Goal: Task Accomplishment & Management: Complete application form

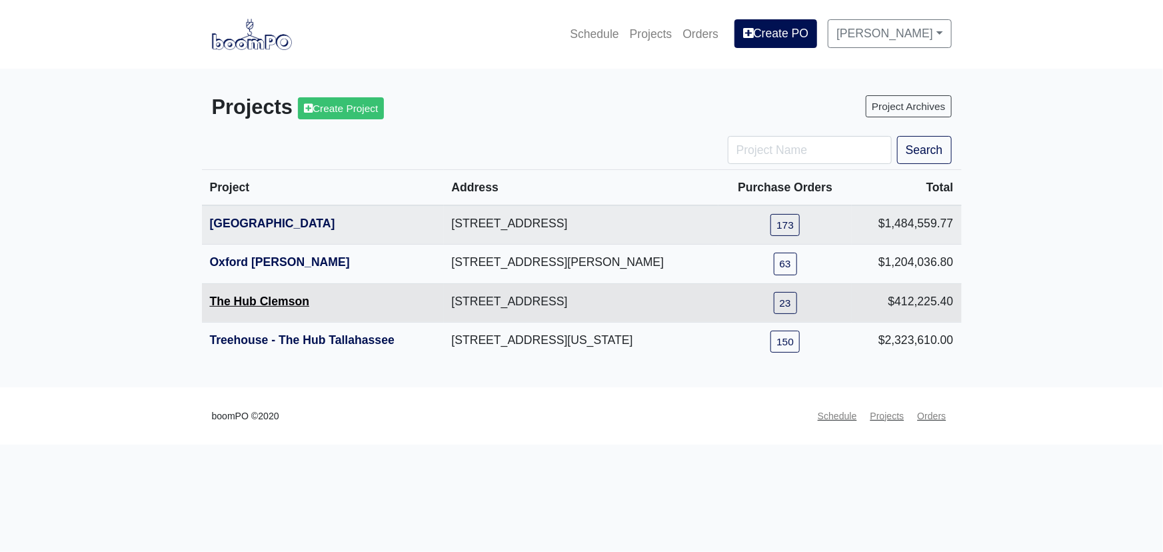
click at [283, 299] on link "The Hub Clemson" at bounding box center [260, 301] width 100 height 13
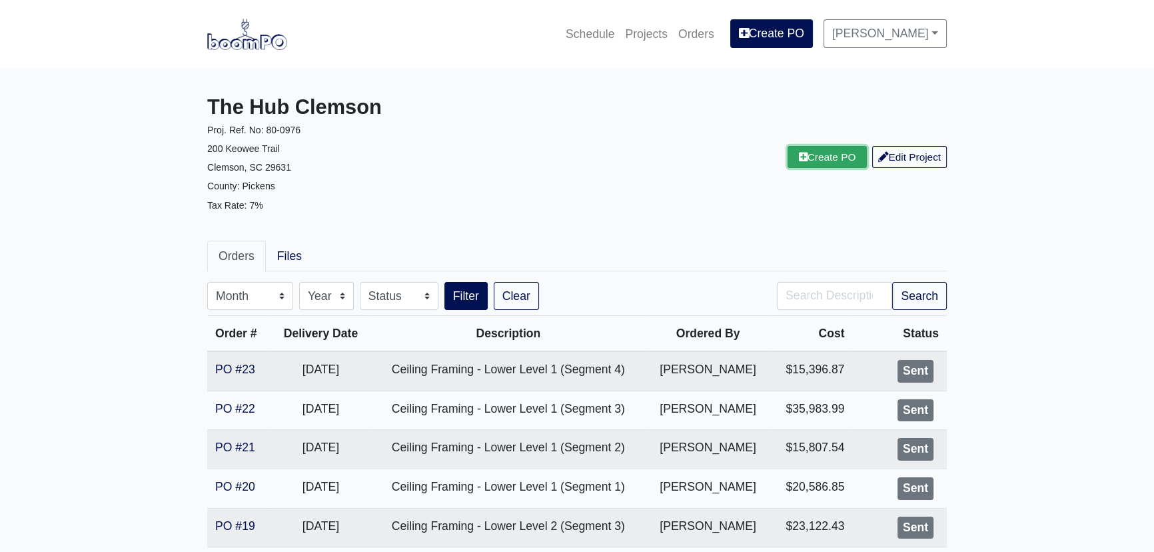
click at [834, 164] on link "Create PO" at bounding box center [828, 157] width 80 height 22
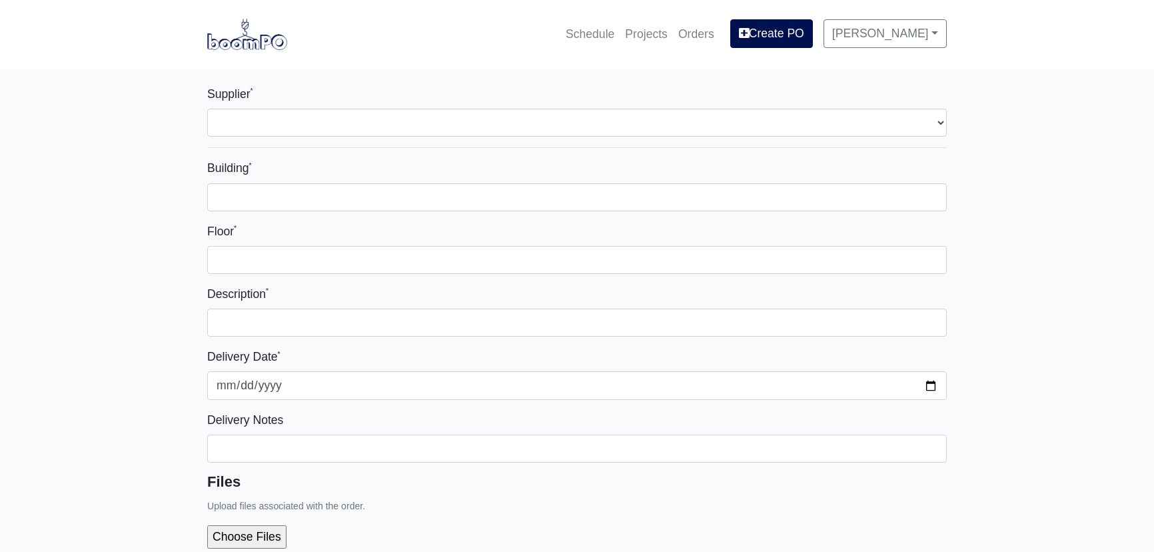
select select
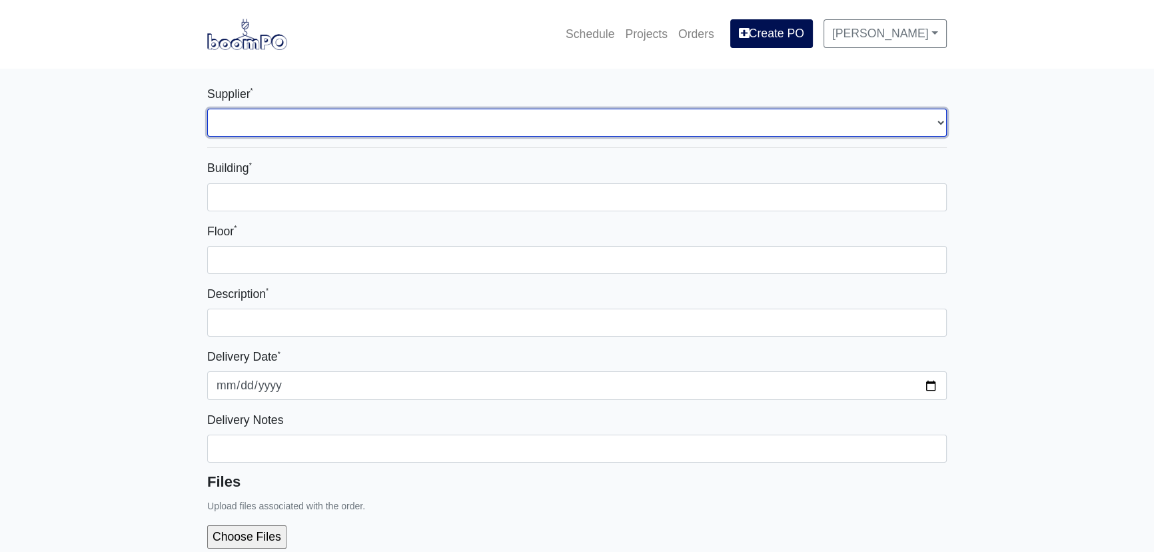
click at [391, 121] on select "Select one... L&W Supply - Simpsonville, SC" at bounding box center [577, 123] width 740 height 28
select select "41"
click at [207, 109] on select "Select one... L&W Supply - Simpsonville, SC" at bounding box center [577, 123] width 740 height 28
select select
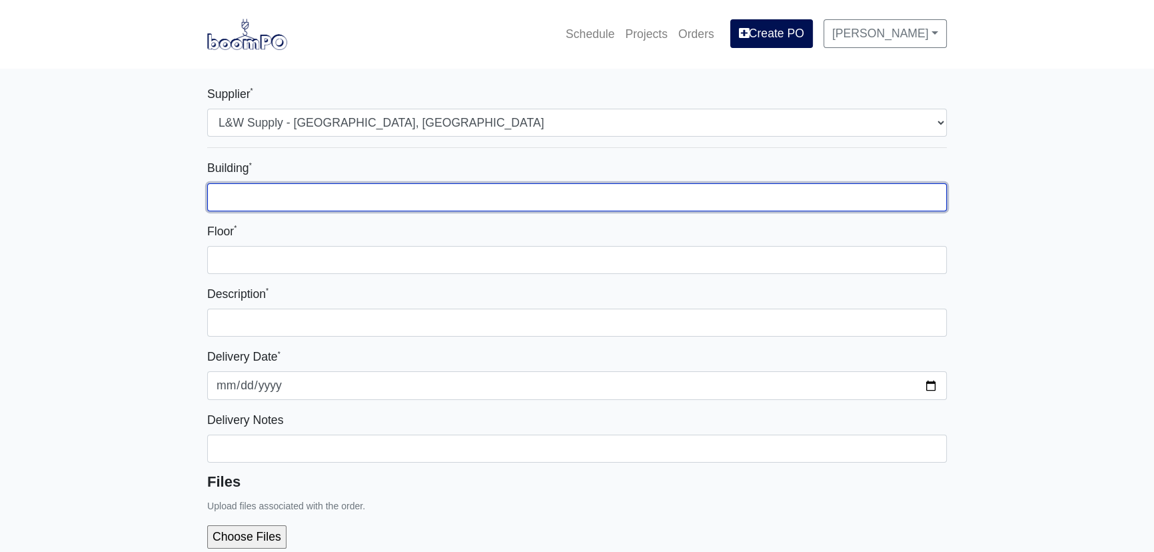
click at [333, 194] on input "Building *" at bounding box center [577, 197] width 740 height 28
type input "Area A"
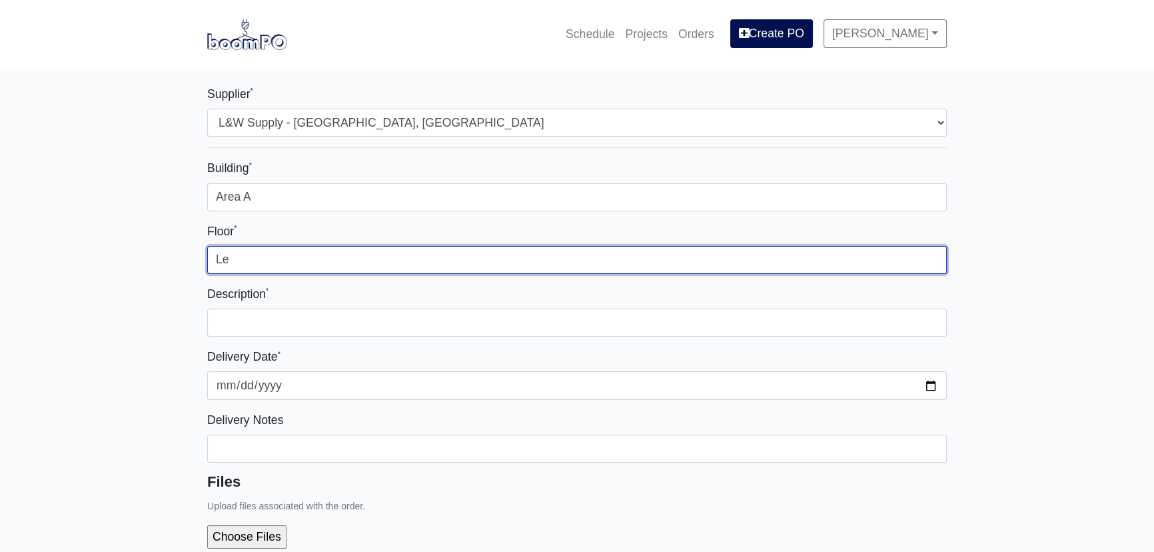
type input "L"
type input "Lower Level 2"
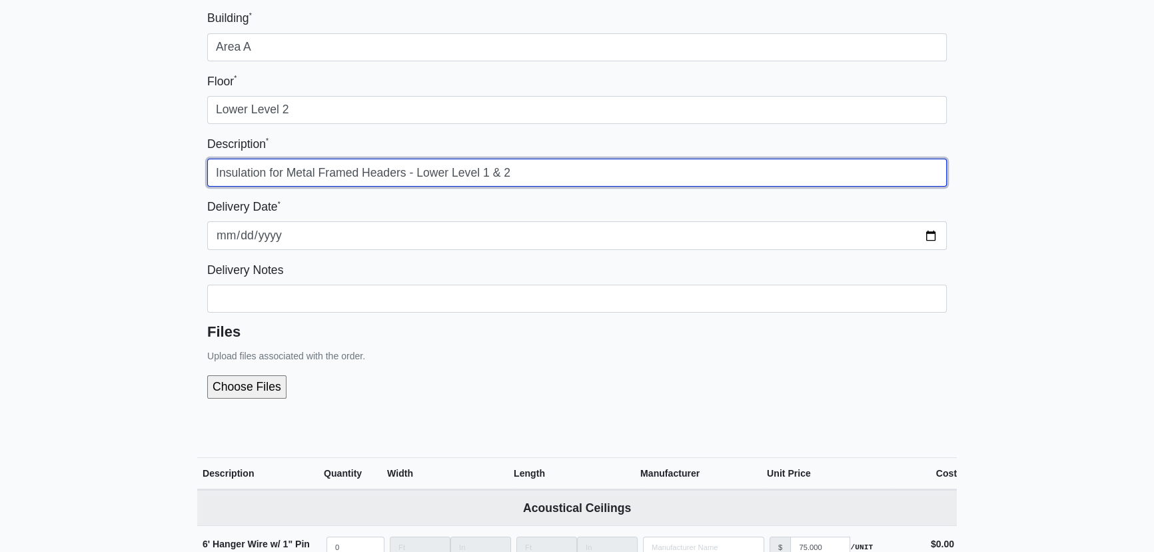
scroll to position [181, 0]
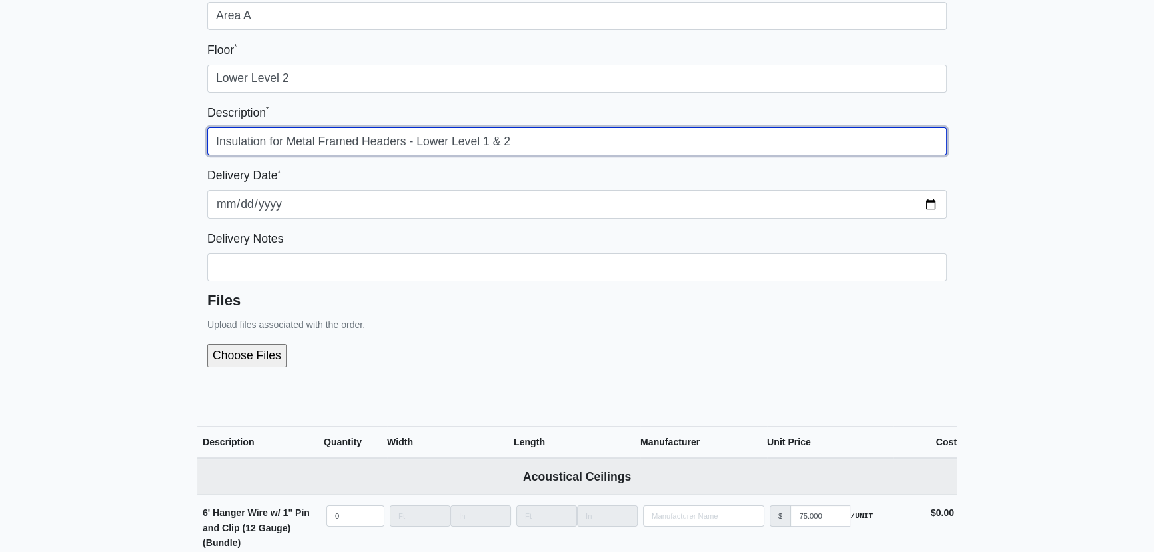
type input "Insulation for Metal Framed Headers - Lower Level 1 & 2"
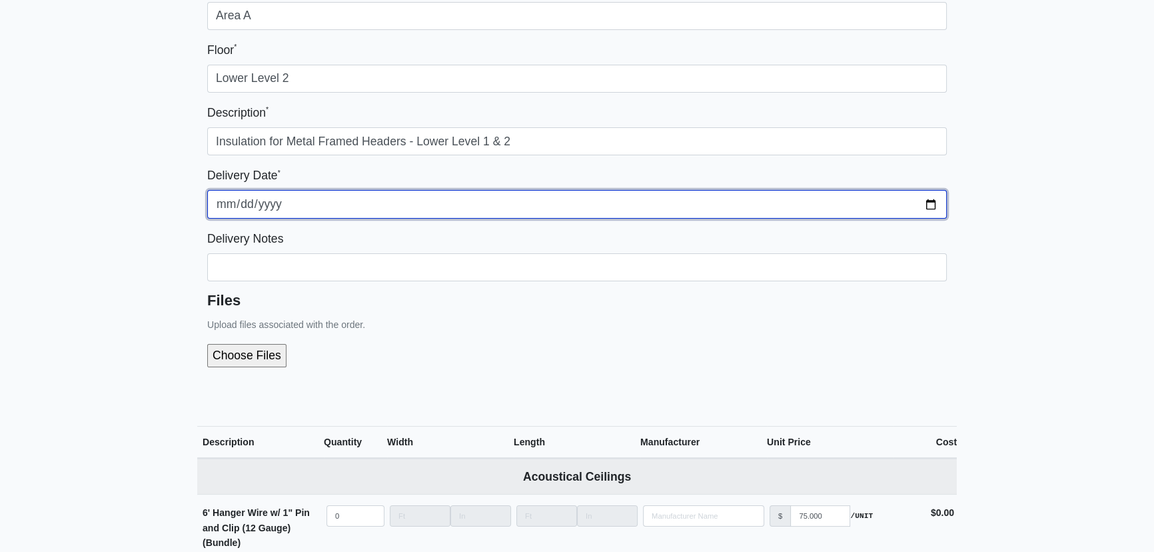
click at [932, 200] on input "2025-10-13" at bounding box center [577, 204] width 740 height 28
type input "[DATE]"
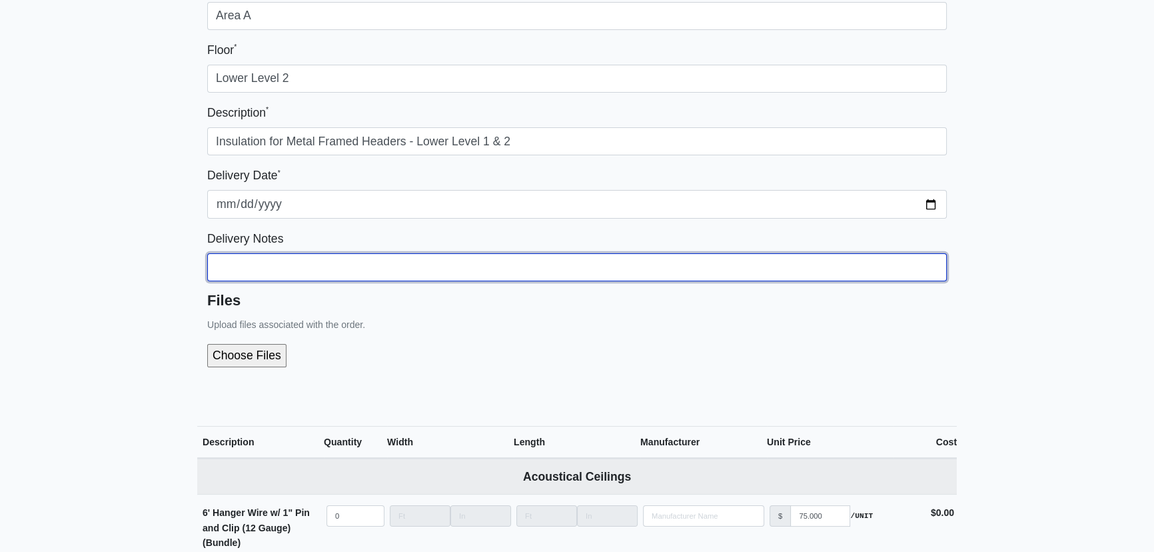
click at [342, 265] on input "Building *" at bounding box center [577, 267] width 740 height 28
type input "I"
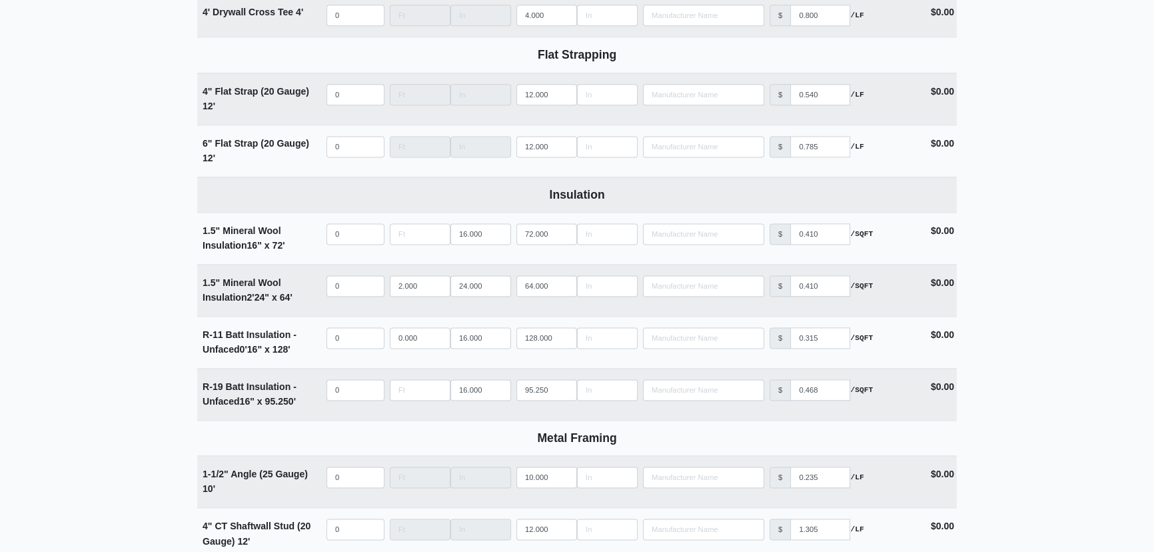
scroll to position [2242, 0]
type input "Please deliver on [DATE] if possible"
select select
click at [359, 389] on input "quantity" at bounding box center [356, 391] width 58 height 21
type input "4"
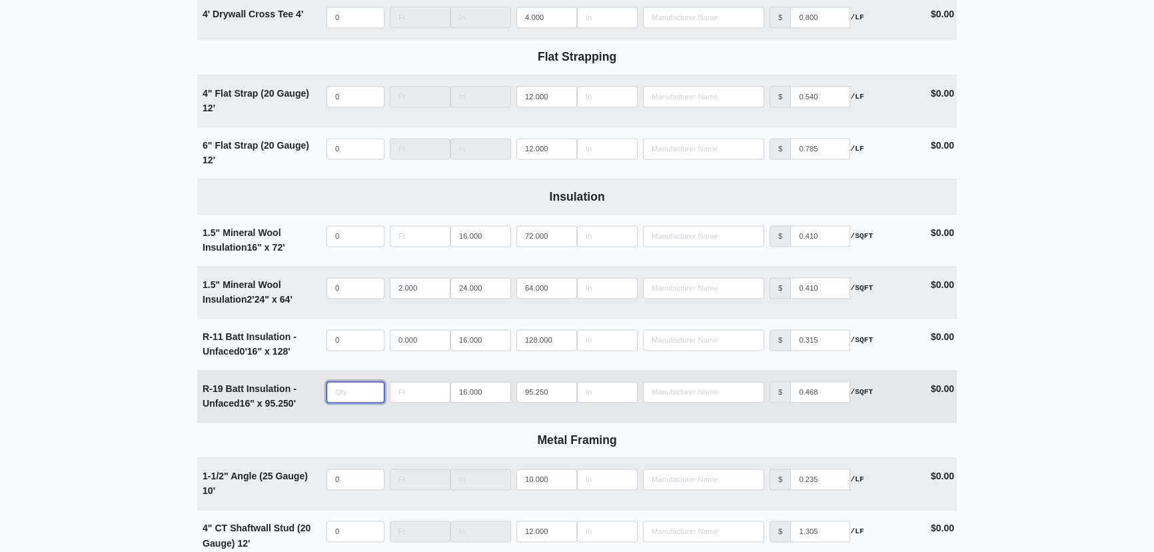
select select
drag, startPoint x: 346, startPoint y: 387, endPoint x: 294, endPoint y: 387, distance: 52.0
click at [294, 387] on tr "R-19 Batt Insulation - Unfaced 16" x 95.250' Qty 4 Width 16.000 Length 95.250 M…" at bounding box center [577, 396] width 760 height 52
type input "6"
select select
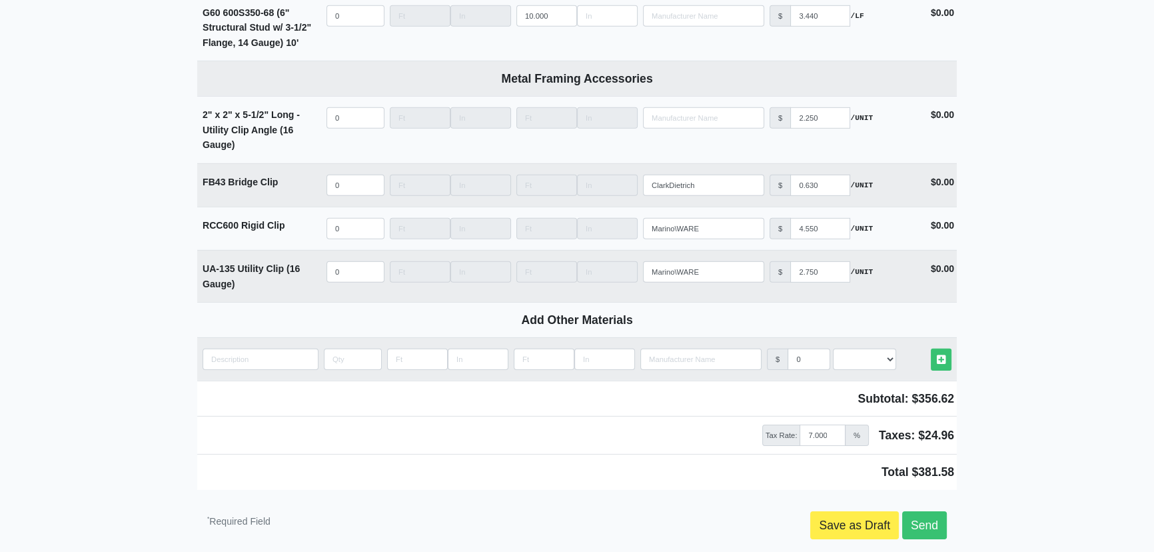
scroll to position [5239, 0]
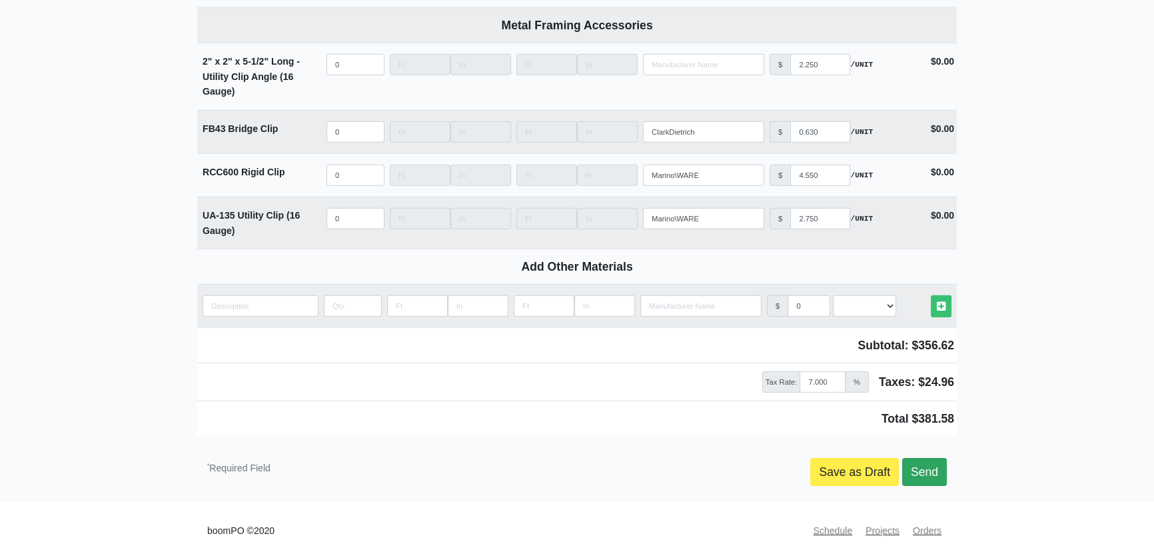
type input "6"
click at [926, 460] on link "Send" at bounding box center [924, 472] width 45 height 28
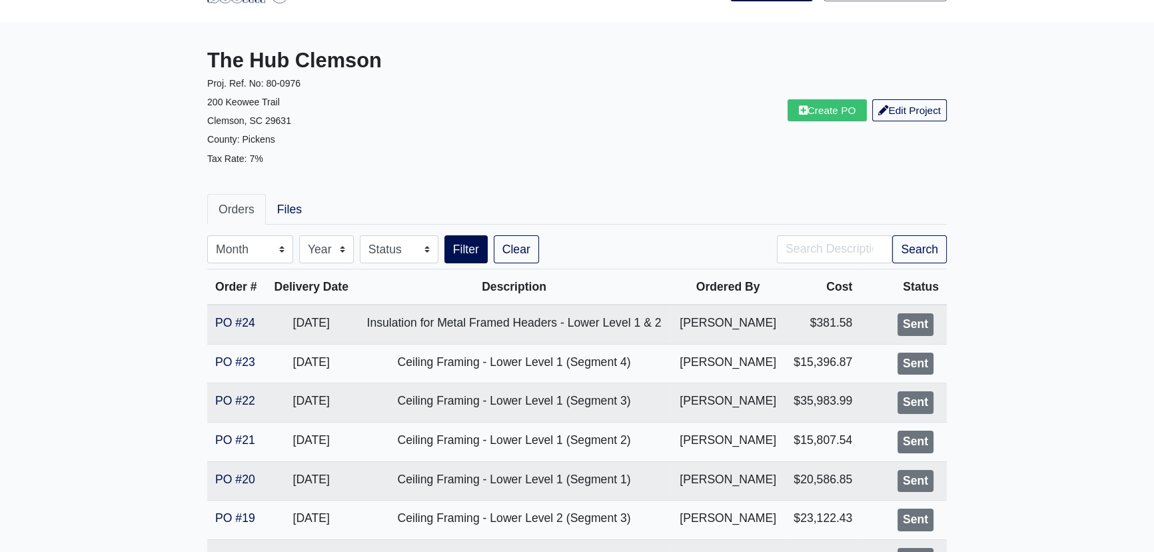
scroll to position [60, 0]
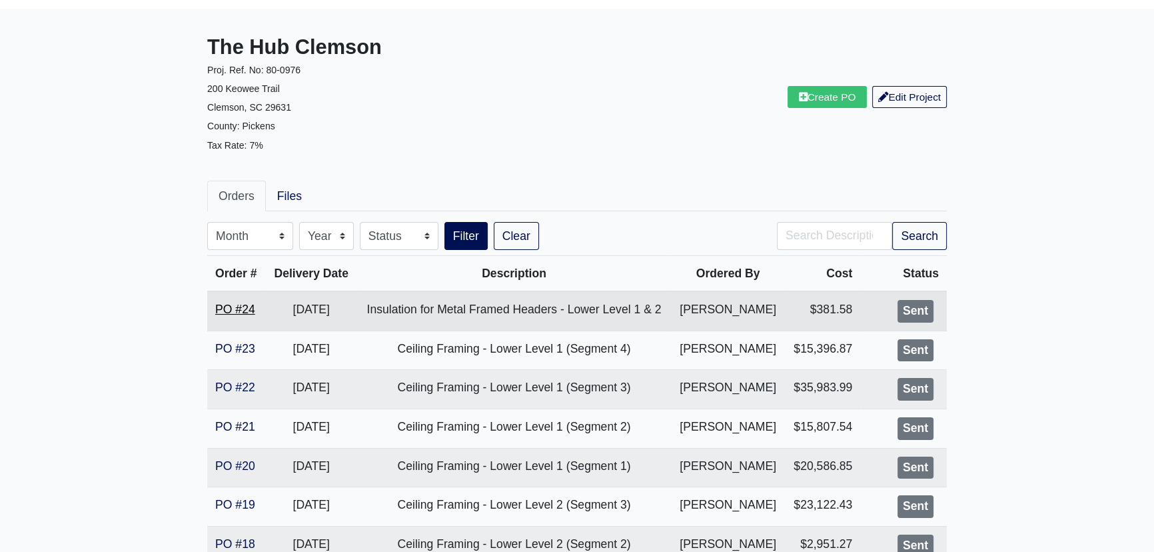
click at [236, 305] on link "PO #24" at bounding box center [235, 309] width 40 height 13
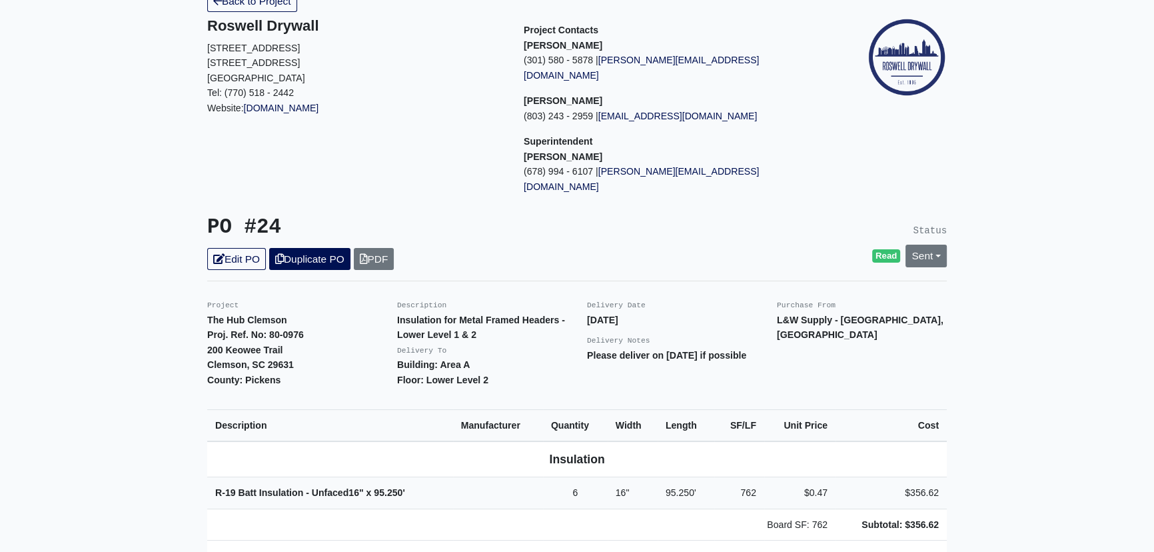
scroll to position [121, 0]
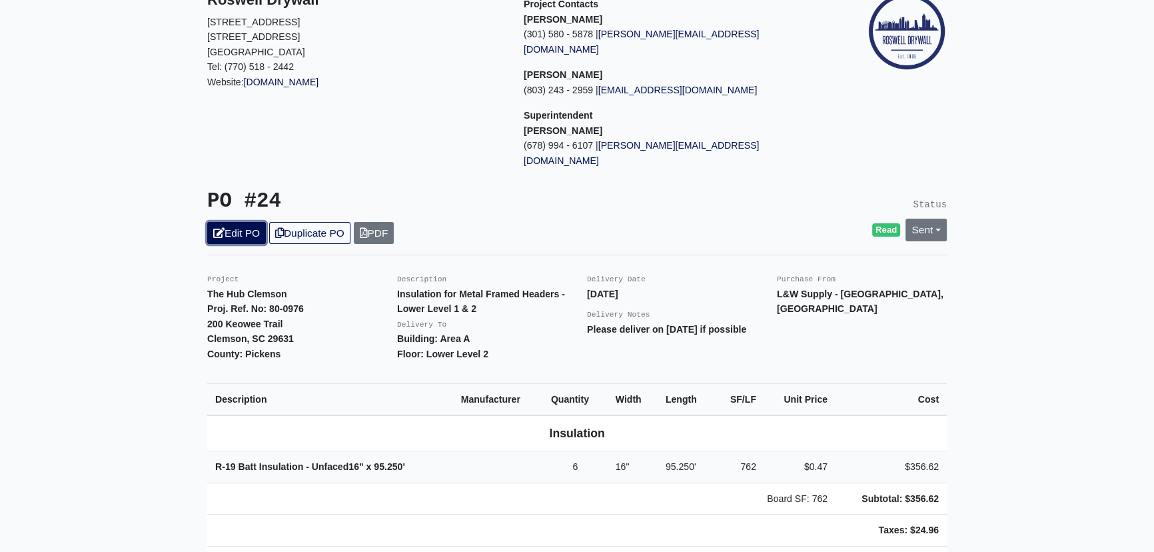
click at [247, 222] on link "Edit PO" at bounding box center [236, 233] width 59 height 22
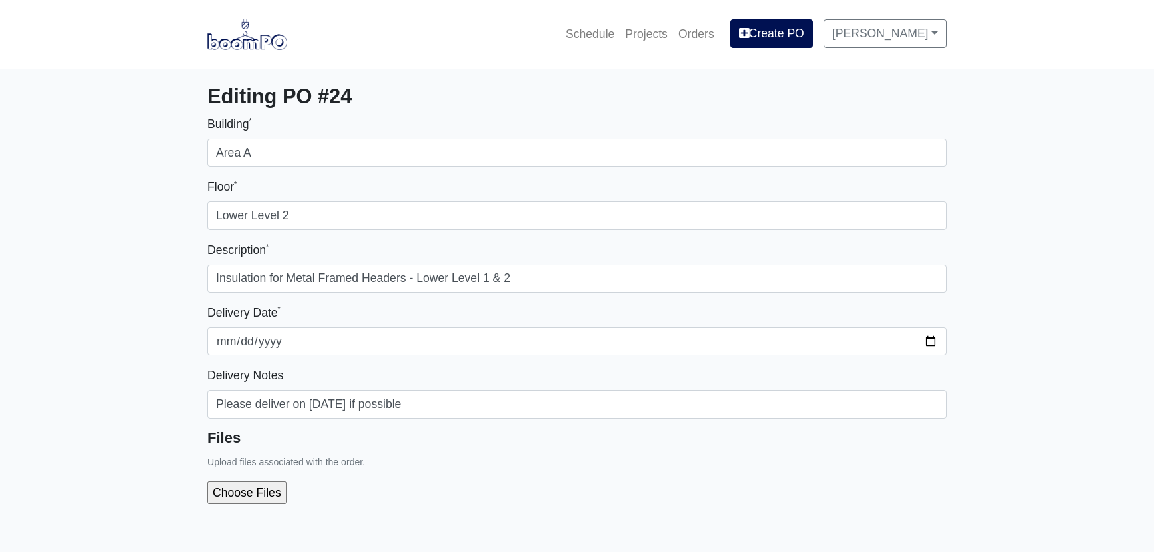
select select
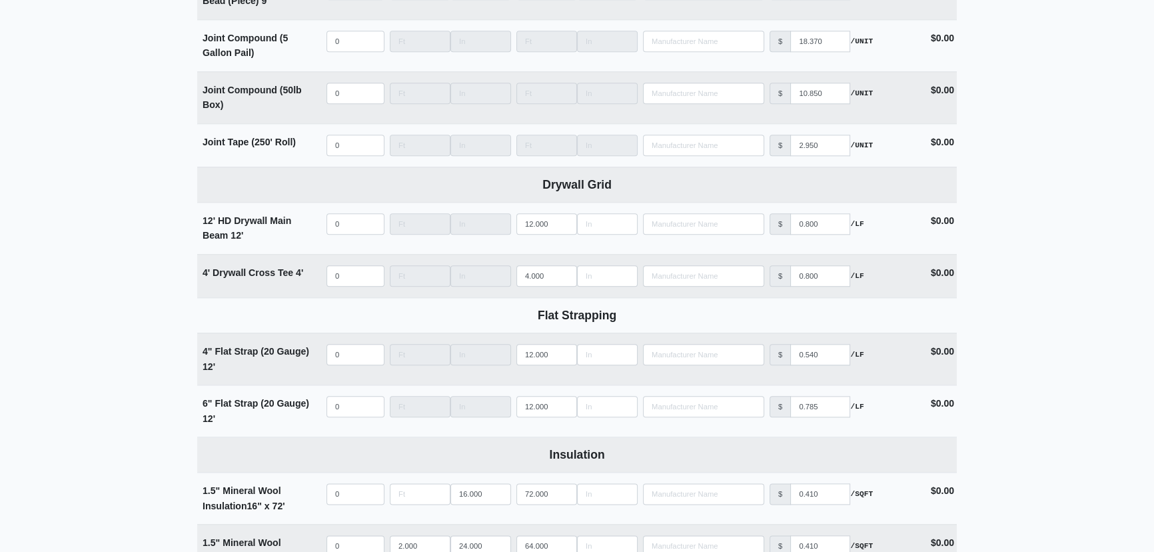
scroll to position [2242, 0]
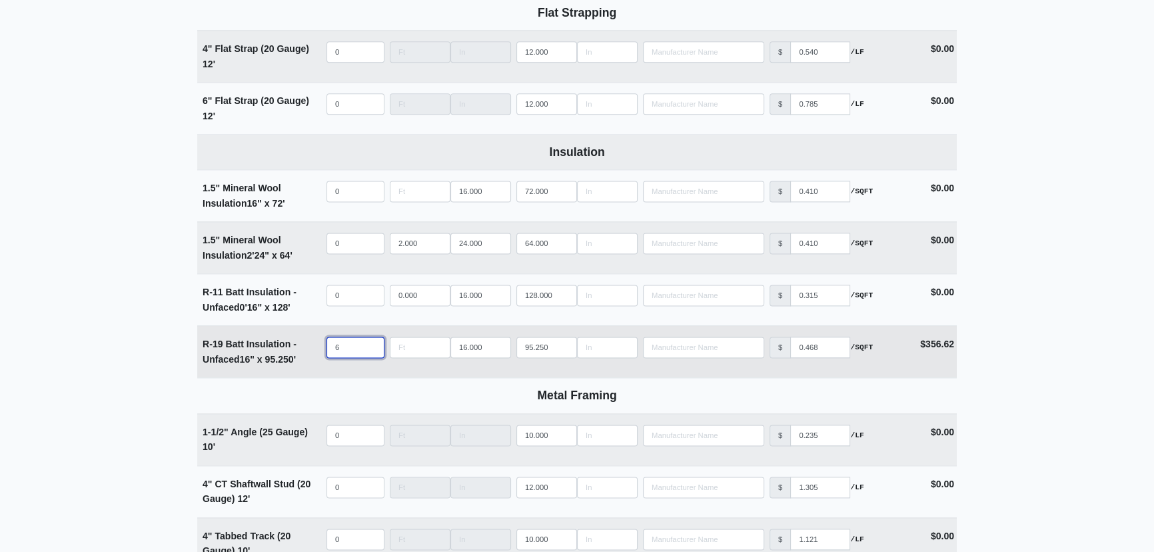
drag, startPoint x: 345, startPoint y: 343, endPoint x: 297, endPoint y: 343, distance: 48.0
click at [297, 343] on tr "R-19 Batt Insulation - Unfaced 16" x 95.250' Qty 6 Width 16.000 Length 95.250 M…" at bounding box center [577, 351] width 760 height 52
type input "7"
select select
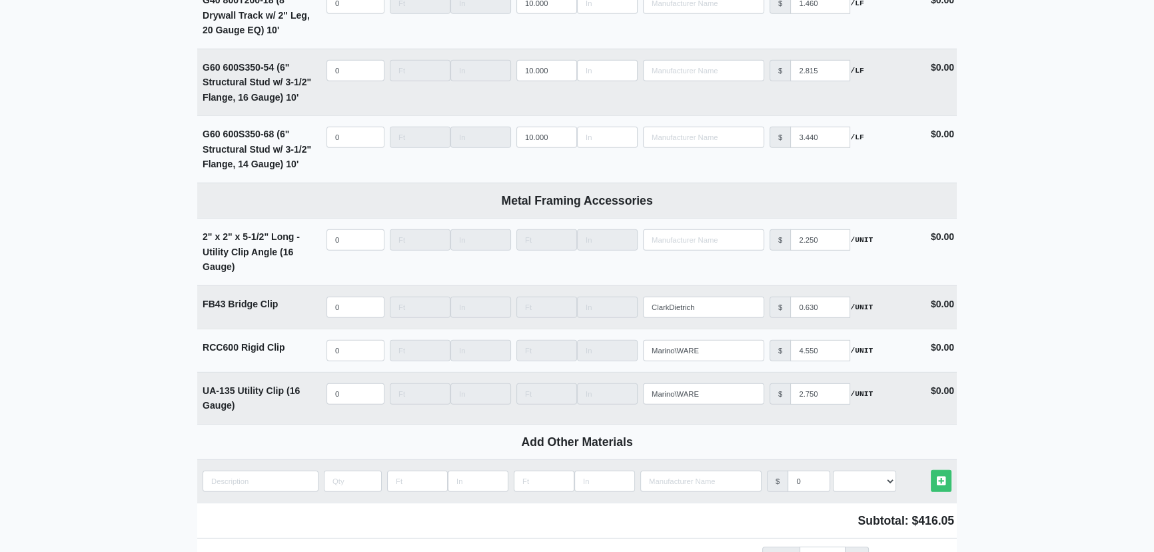
scroll to position [5195, 0]
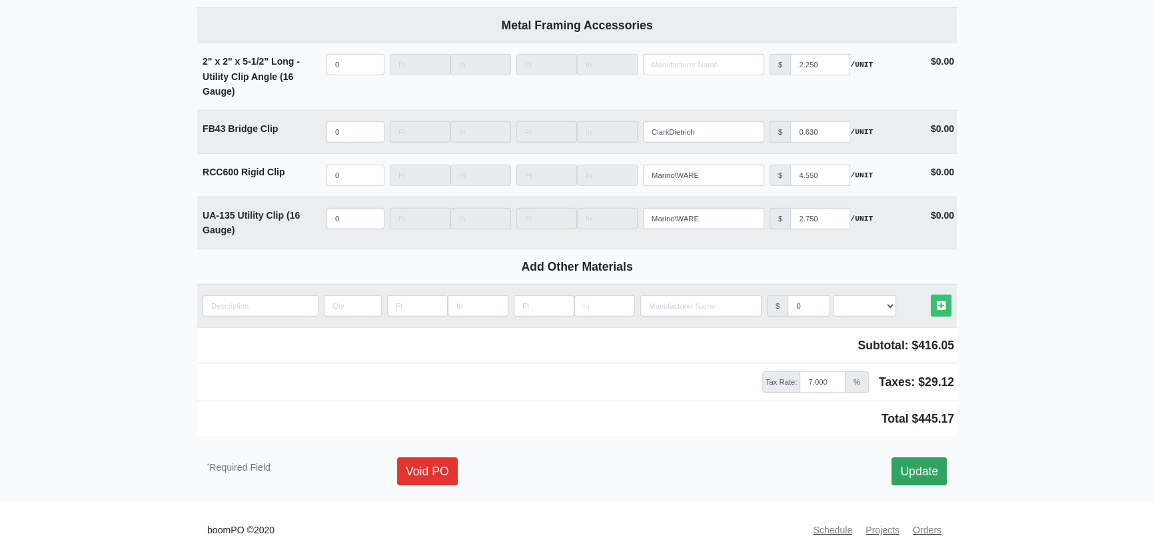
type input "7"
click at [915, 465] on link "Update" at bounding box center [919, 471] width 55 height 28
